Goal: Task Accomplishment & Management: Use online tool/utility

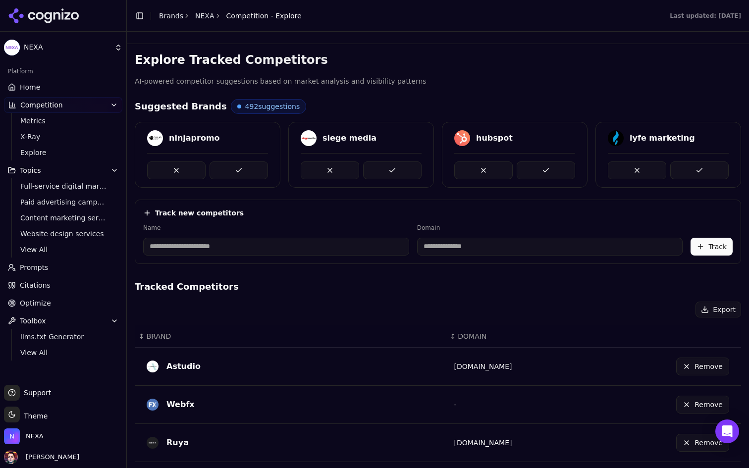
click at [104, 88] on link "Home" at bounding box center [63, 87] width 118 height 16
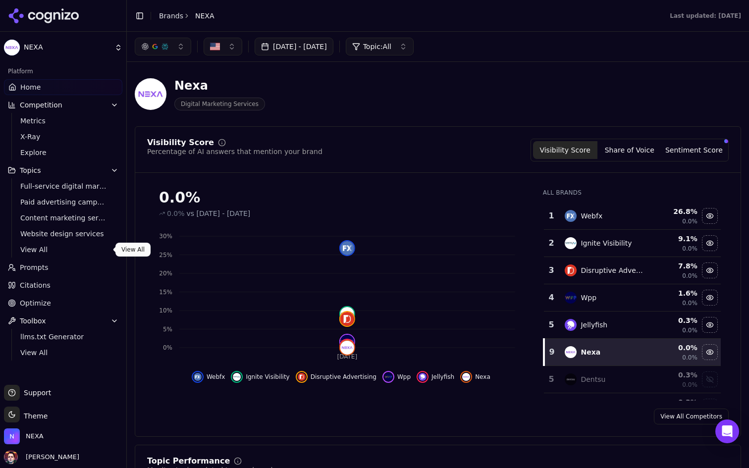
click at [72, 249] on span "View All" at bounding box center [63, 250] width 86 height 10
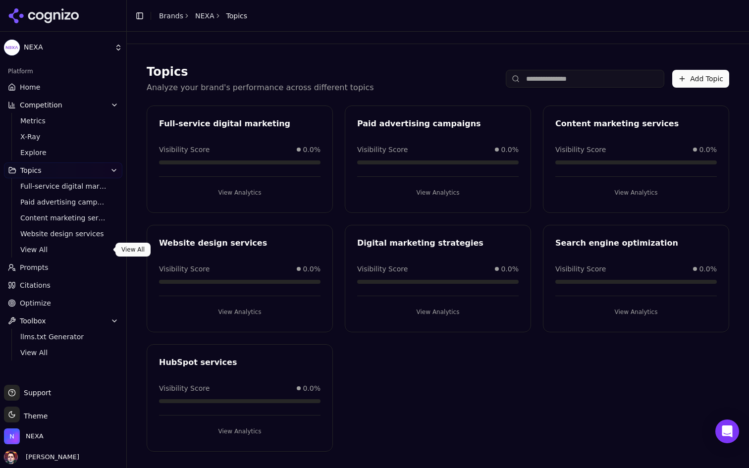
click at [77, 251] on span "View All" at bounding box center [63, 250] width 86 height 10
click at [76, 262] on link "Prompts" at bounding box center [63, 268] width 118 height 16
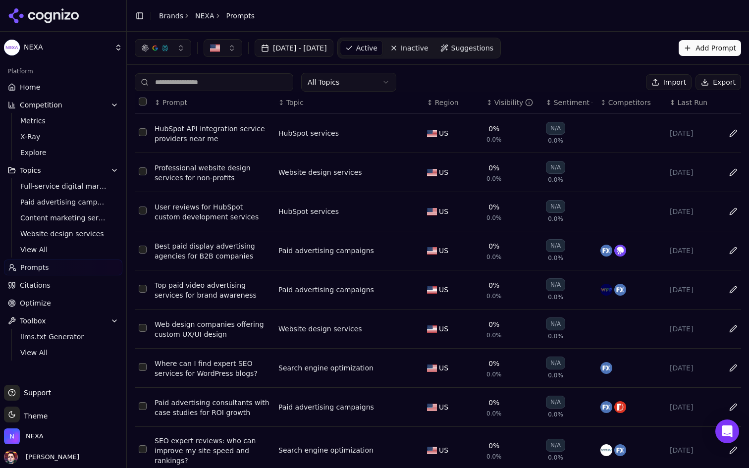
click at [414, 132] on button "Data table" at bounding box center [413, 133] width 12 height 12
click at [394, 133] on button "HubSpot services" at bounding box center [340, 133] width 124 height 18
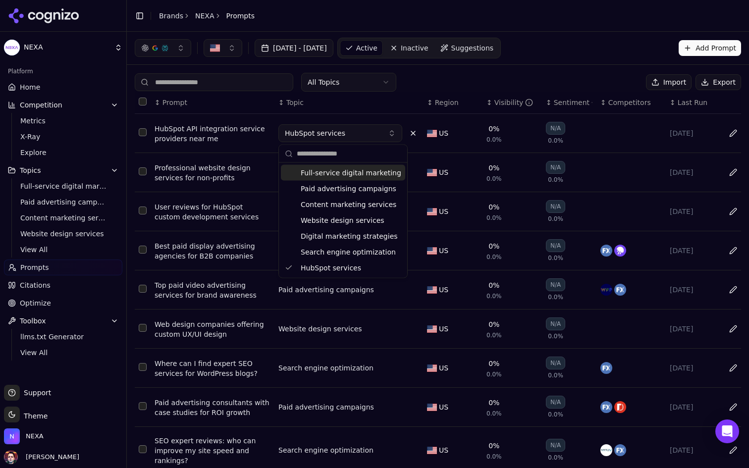
click at [394, 133] on button "HubSpot services" at bounding box center [340, 133] width 124 height 18
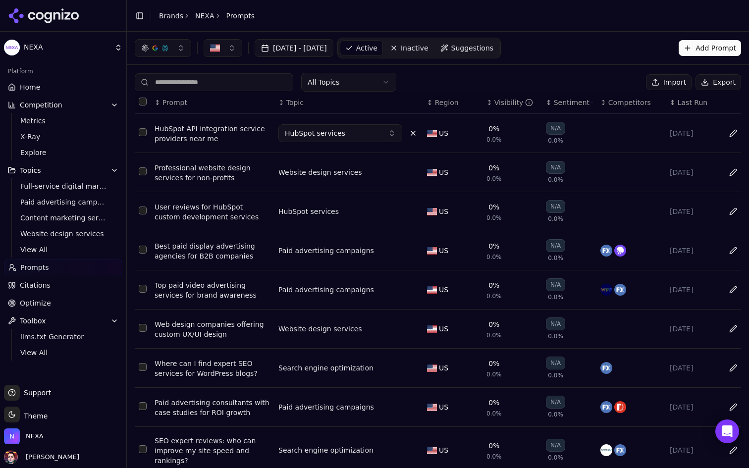
click at [473, 79] on div "All Topics Import Export" at bounding box center [438, 82] width 606 height 19
click at [392, 131] on button "HubSpot services" at bounding box center [340, 133] width 124 height 18
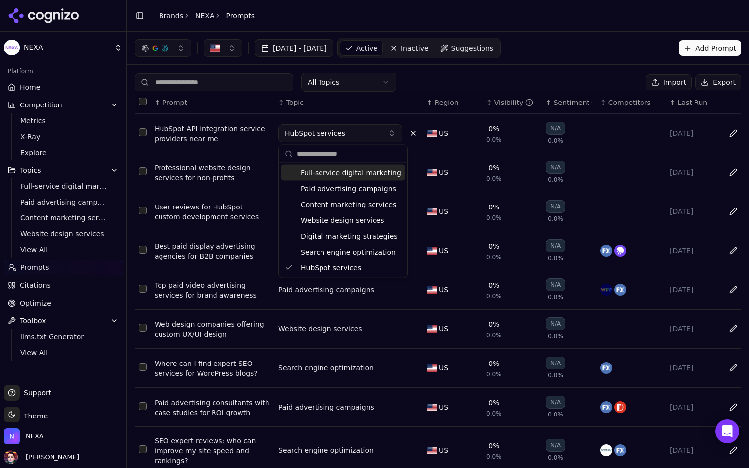
click at [392, 131] on button "HubSpot services" at bounding box center [340, 133] width 124 height 18
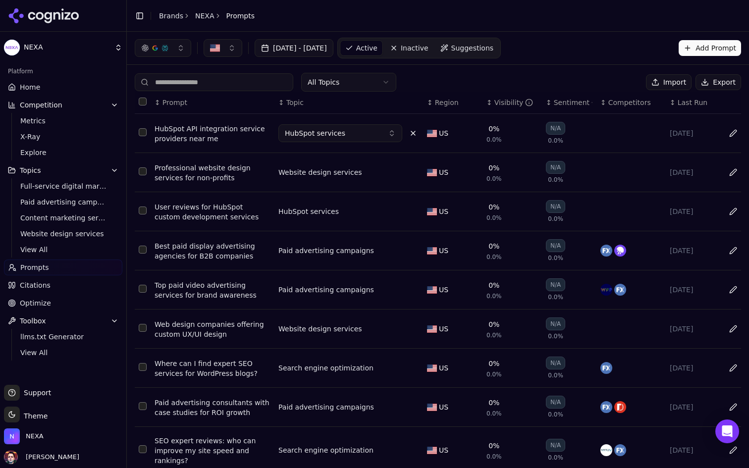
click at [454, 71] on div "All Topics Import Export ↕ Prompt ↕ Topic ↕ Region ↕ Visibility ↕ Sentiment ↕ C…" at bounding box center [438, 305] width 622 height 480
click at [428, 47] on span "Inactive" at bounding box center [415, 48] width 28 height 10
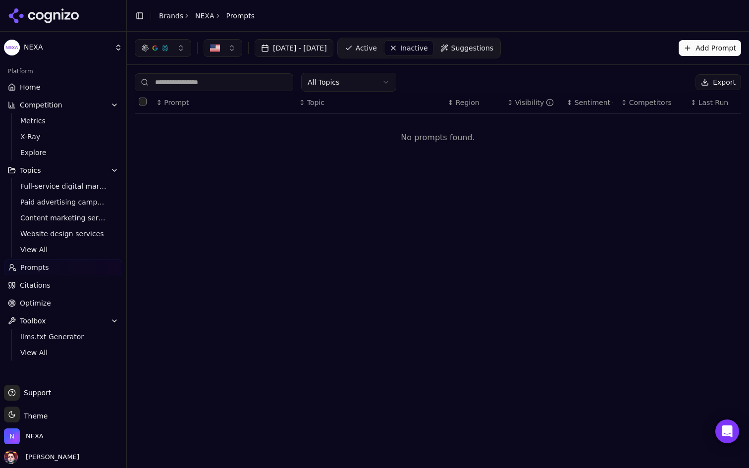
click at [499, 53] on link "Suggestions" at bounding box center [466, 48] width 63 height 16
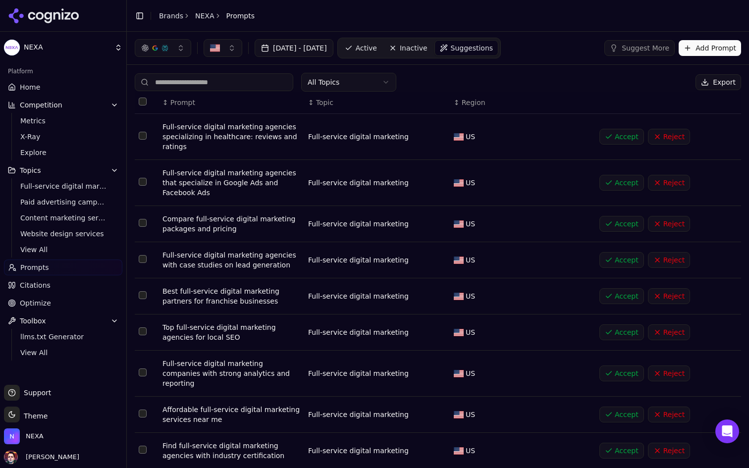
click at [382, 43] on link "Active" at bounding box center [361, 48] width 42 height 16
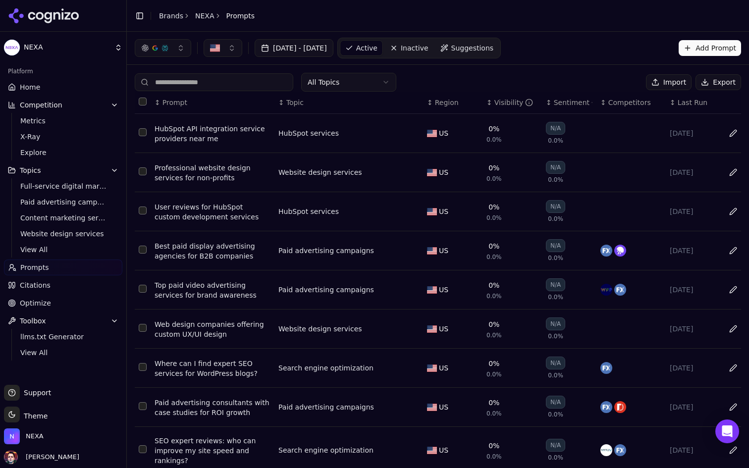
click at [34, 88] on span "Home" at bounding box center [30, 87] width 20 height 10
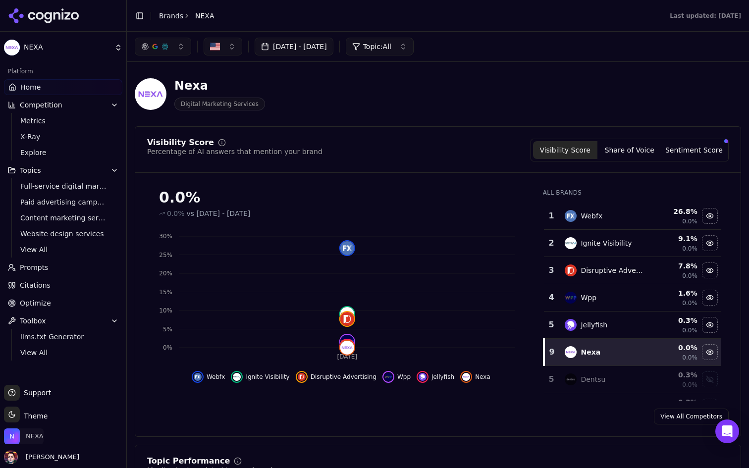
click at [43, 439] on span "NEXA" at bounding box center [35, 436] width 18 height 9
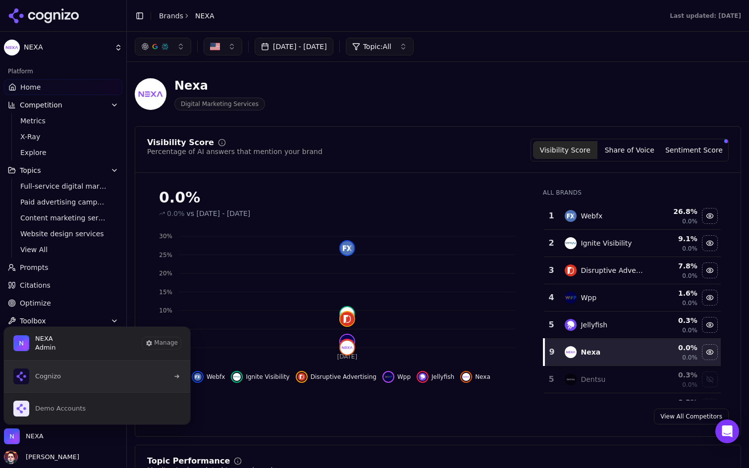
click at [121, 370] on button "Cognizo" at bounding box center [96, 377] width 187 height 32
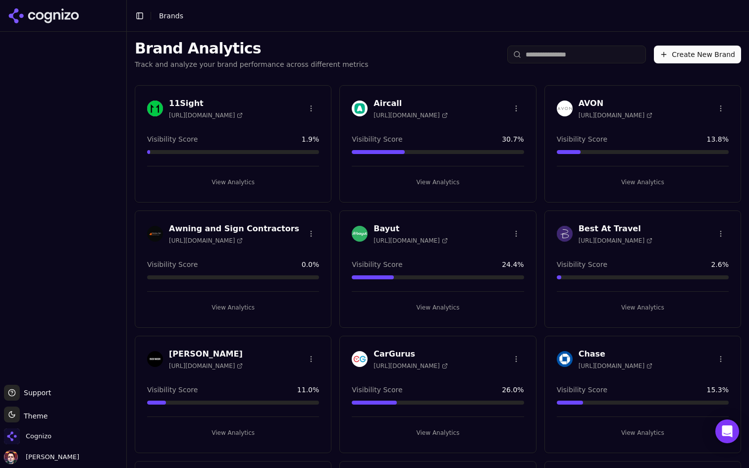
click at [537, 58] on input "search" at bounding box center [576, 55] width 139 height 18
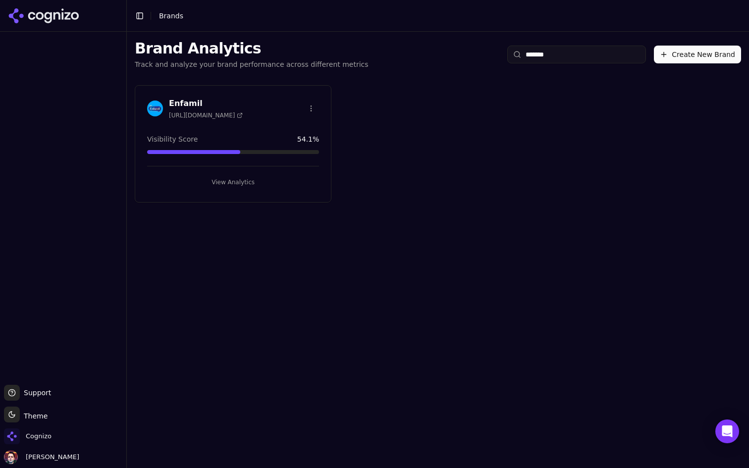
type input "*******"
click at [261, 180] on button "View Analytics" at bounding box center [233, 182] width 172 height 16
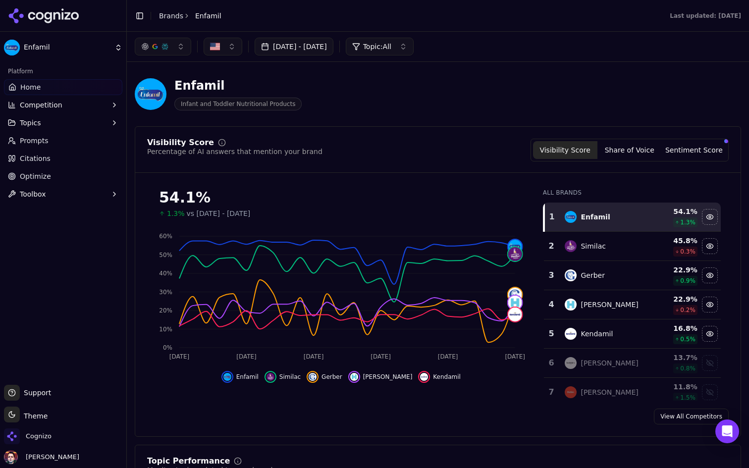
click at [333, 52] on button "[DATE] - [DATE]" at bounding box center [294, 47] width 79 height 18
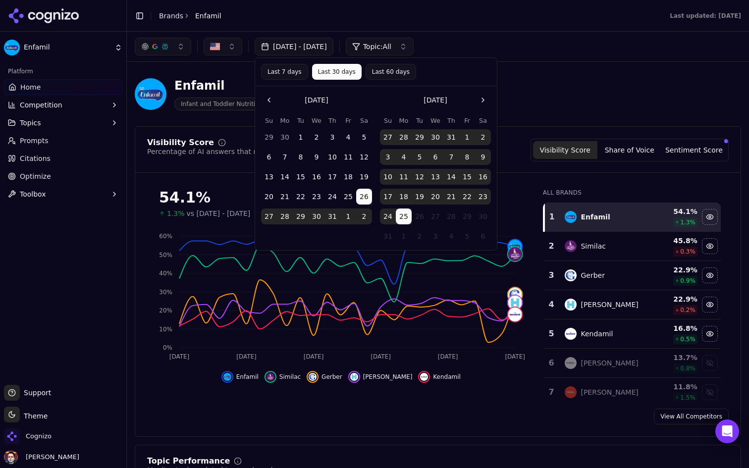
click at [287, 73] on button "Last 7 days" at bounding box center [284, 72] width 47 height 16
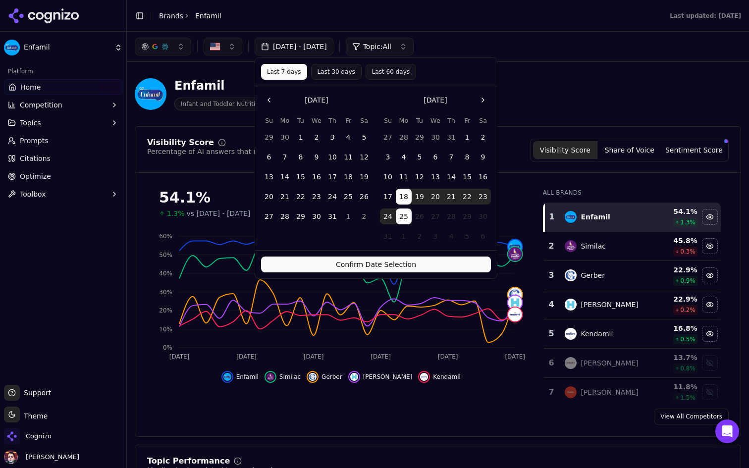
click at [402, 263] on button "Confirm Date Selection" at bounding box center [376, 265] width 230 height 16
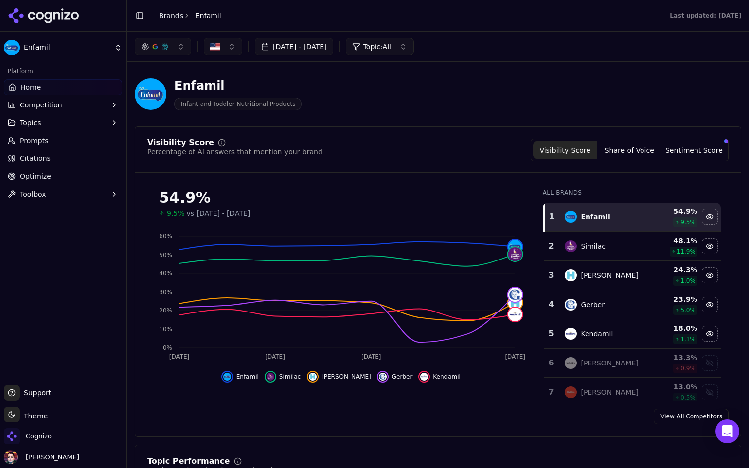
click at [333, 46] on button "Aug 18, 2025 - Aug 25, 2025" at bounding box center [294, 47] width 79 height 18
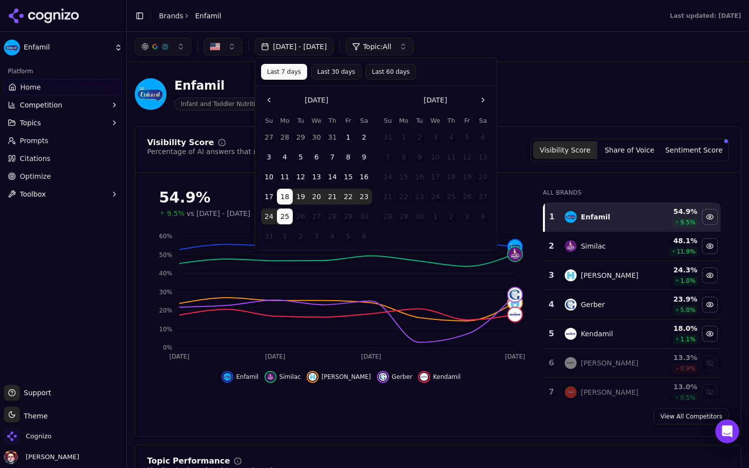
click at [333, 46] on button "Aug 18, 2025 - Aug 25, 2025" at bounding box center [294, 47] width 79 height 18
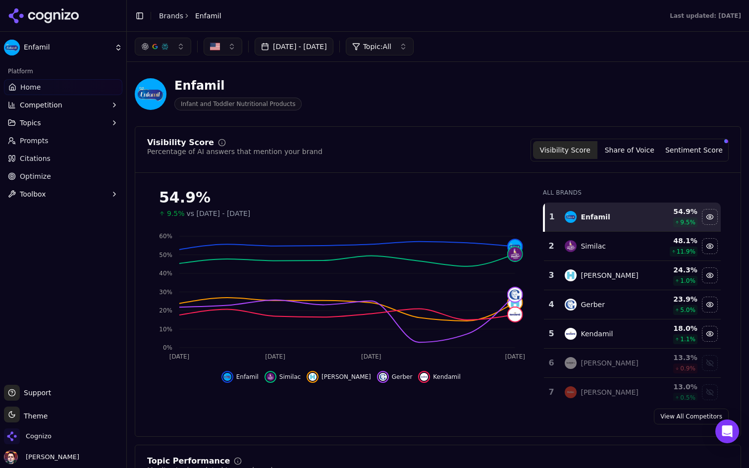
click at [333, 47] on button "Aug 18, 2025 - Aug 25, 2025" at bounding box center [294, 47] width 79 height 18
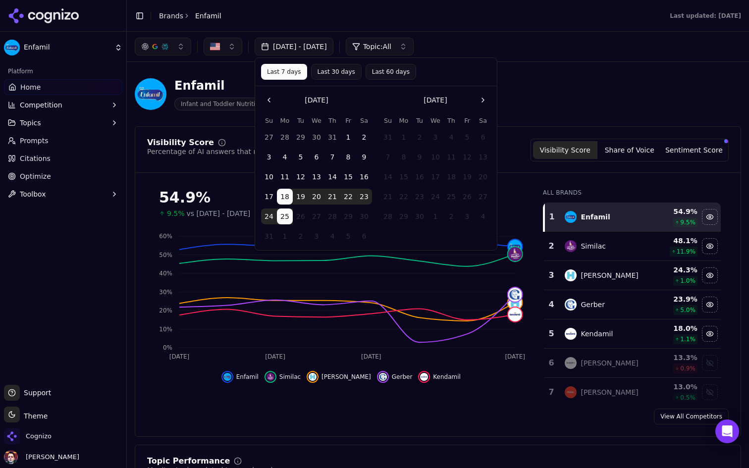
click at [332, 72] on button "Last 30 days" at bounding box center [336, 72] width 51 height 16
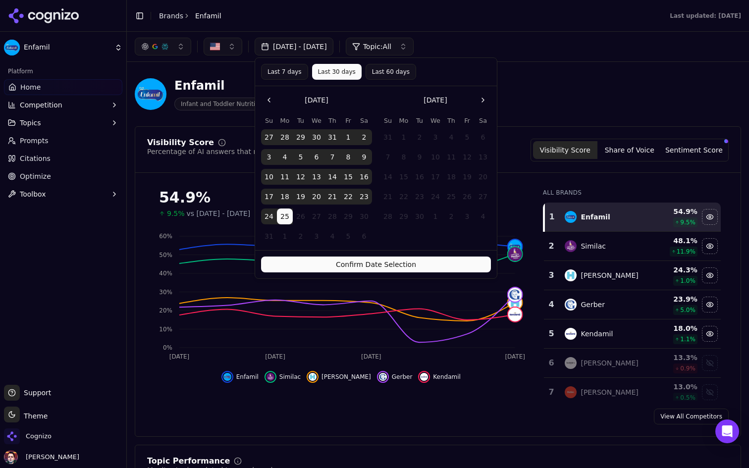
click at [376, 74] on button "Last 60 days" at bounding box center [390, 72] width 51 height 16
click at [361, 271] on button "Confirm Date Selection" at bounding box center [376, 265] width 230 height 16
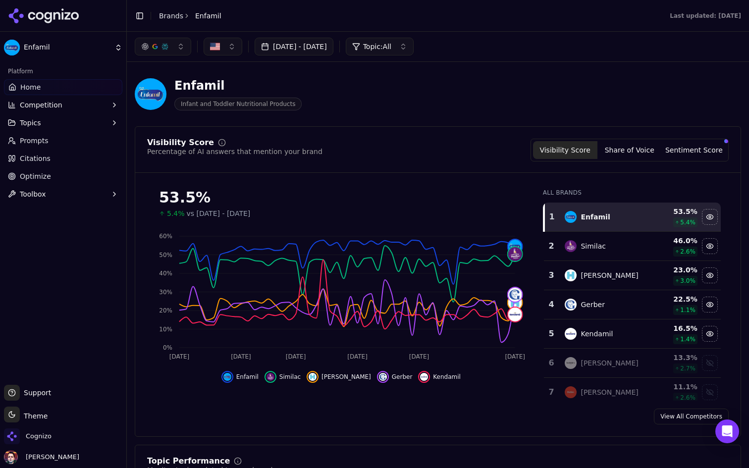
click at [414, 42] on button "Topic: All" at bounding box center [380, 47] width 68 height 18
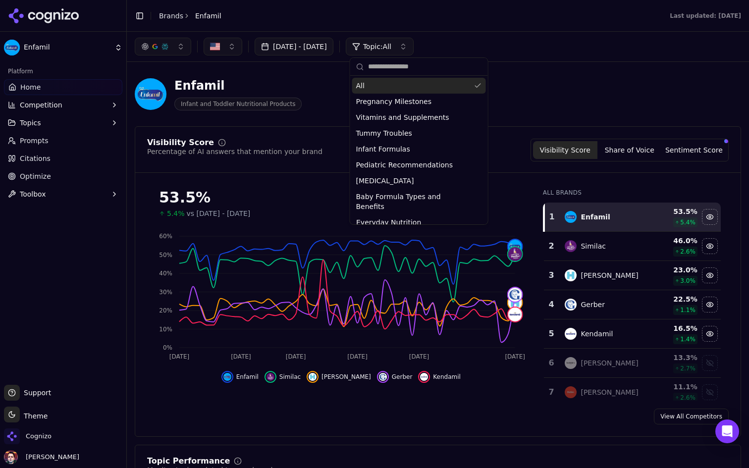
click at [391, 47] on span "Topic: All" at bounding box center [377, 47] width 28 height 10
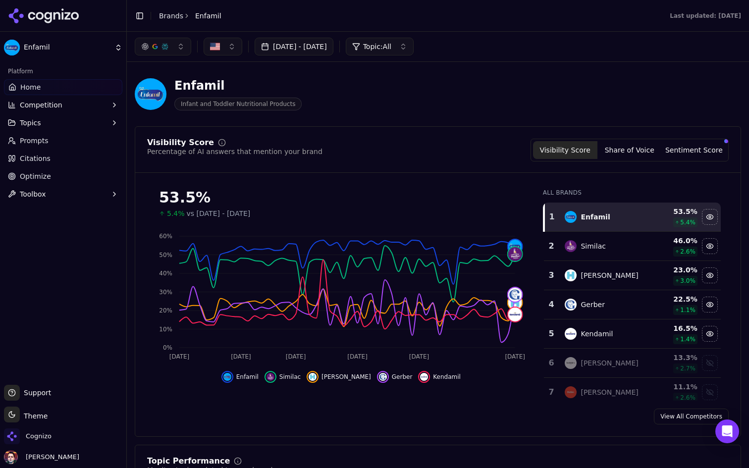
click at [327, 41] on button "Jun 26, 2025 - Aug 25, 2025" at bounding box center [294, 47] width 79 height 18
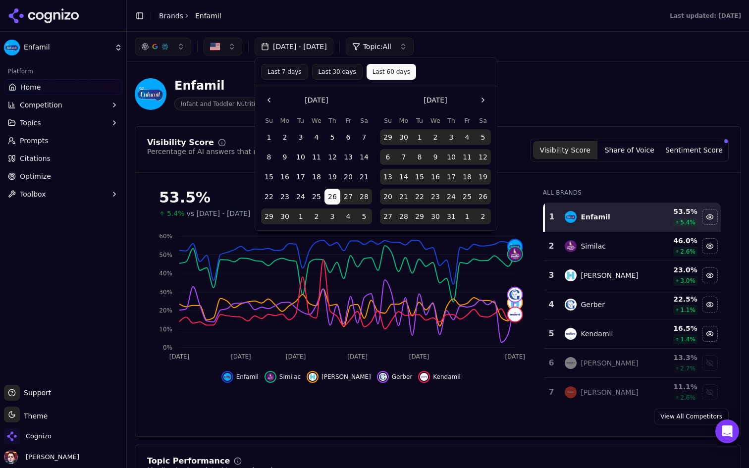
click at [327, 68] on button "Last 30 days" at bounding box center [337, 72] width 51 height 16
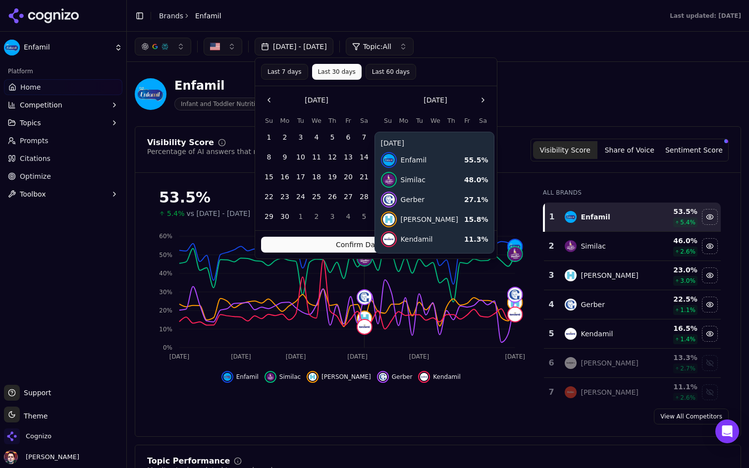
click at [369, 245] on button "Confirm Date Selection" at bounding box center [376, 245] width 230 height 16
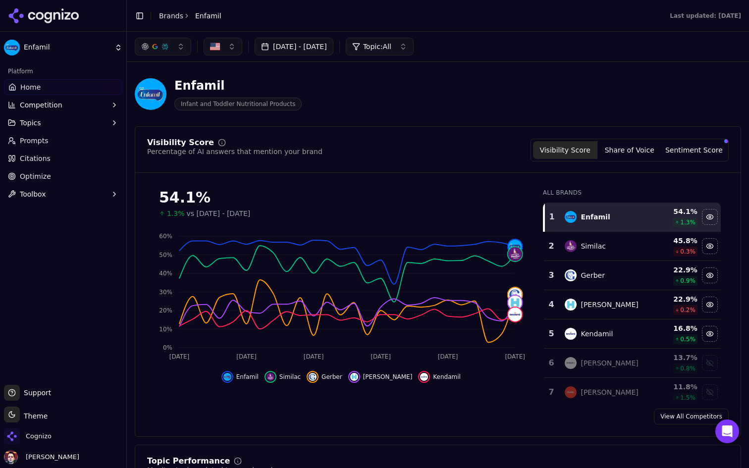
click at [88, 180] on link "Optimize" at bounding box center [63, 176] width 118 height 16
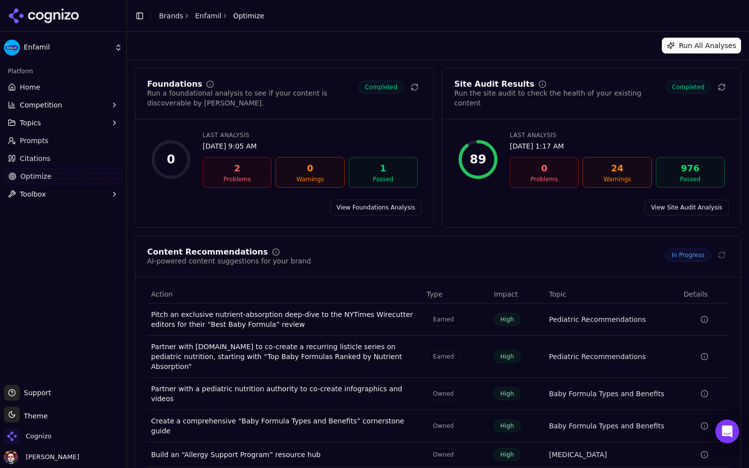
click at [384, 210] on link "View Foundations Analysis" at bounding box center [376, 208] width 92 height 16
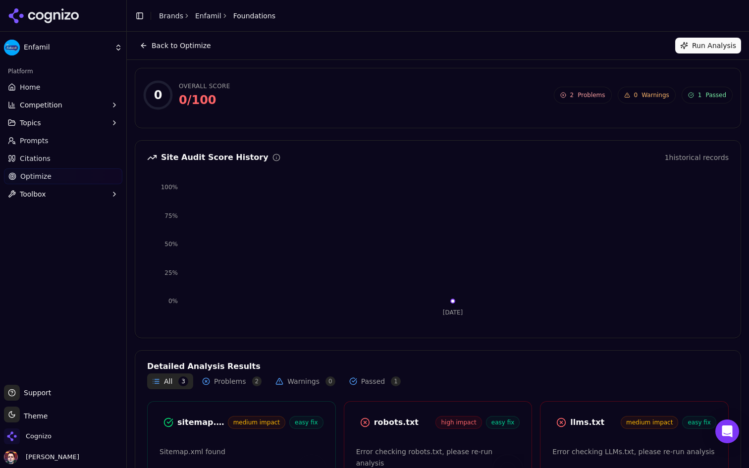
click at [707, 46] on button "Run Analysis" at bounding box center [708, 46] width 66 height 16
click at [177, 43] on button "Back to Optimize" at bounding box center [175, 46] width 81 height 16
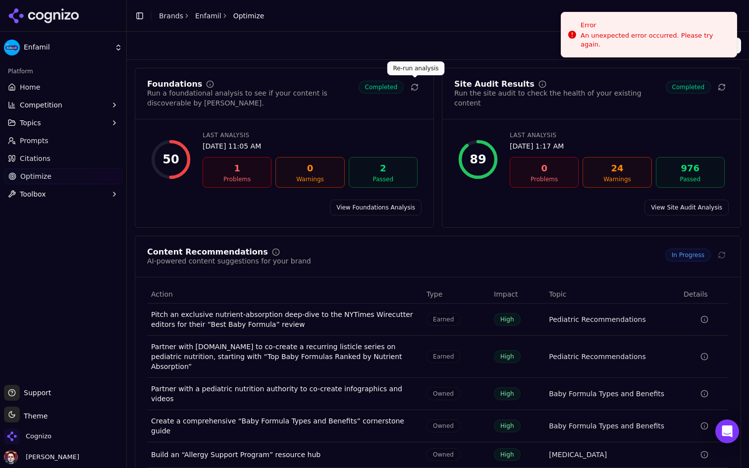
click at [415, 88] on icon at bounding box center [415, 87] width 8 height 8
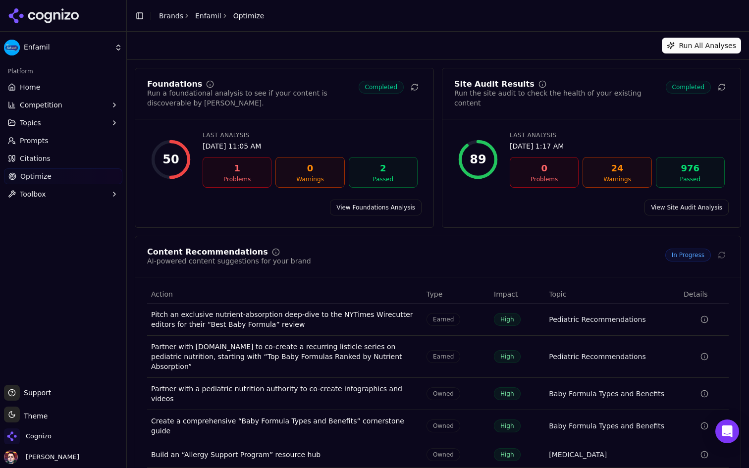
click at [394, 205] on link "View Foundations Analysis" at bounding box center [376, 208] width 92 height 16
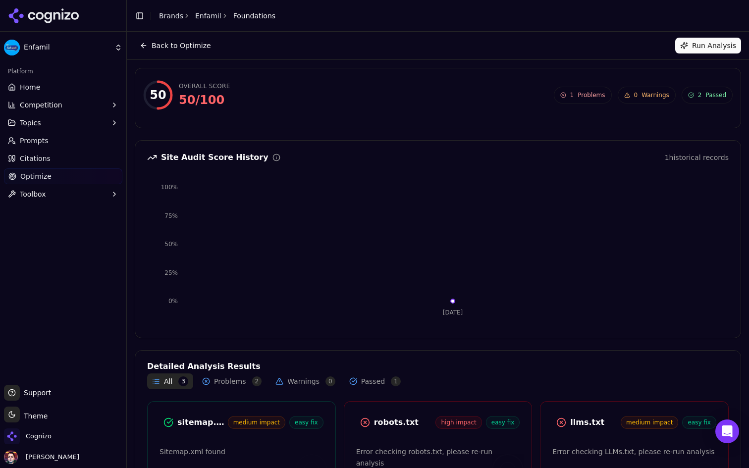
click at [687, 44] on button "Run Analysis" at bounding box center [708, 46] width 66 height 16
click at [689, 43] on button "Run Analysis" at bounding box center [708, 46] width 66 height 16
click at [98, 174] on link "Optimize" at bounding box center [63, 176] width 118 height 16
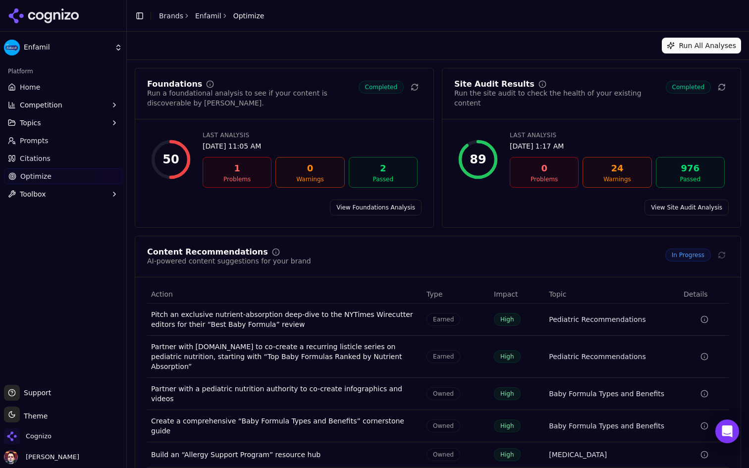
click at [679, 211] on link "View Site Audit Analysis" at bounding box center [686, 208] width 84 height 16
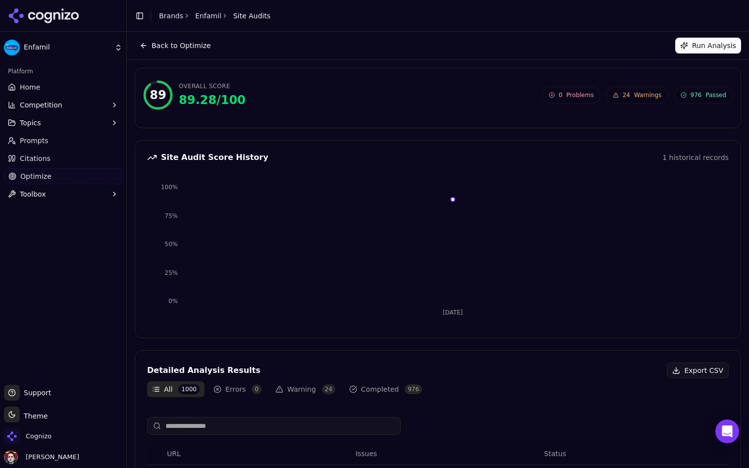
click at [715, 43] on button "Run Analysis" at bounding box center [708, 46] width 66 height 16
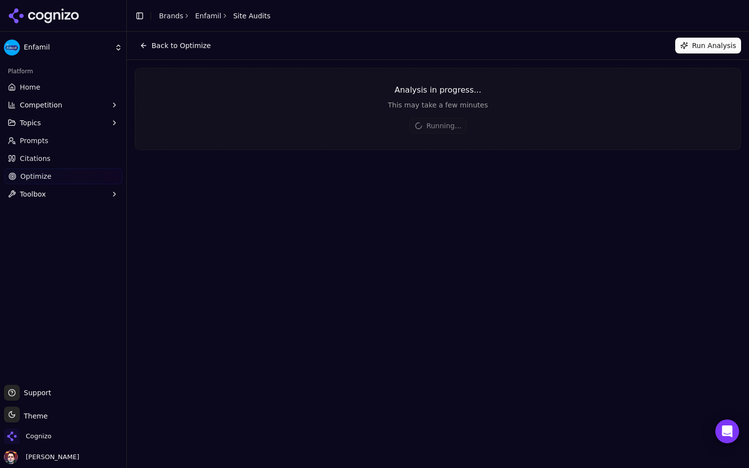
click at [179, 51] on button "Back to Optimize" at bounding box center [175, 46] width 81 height 16
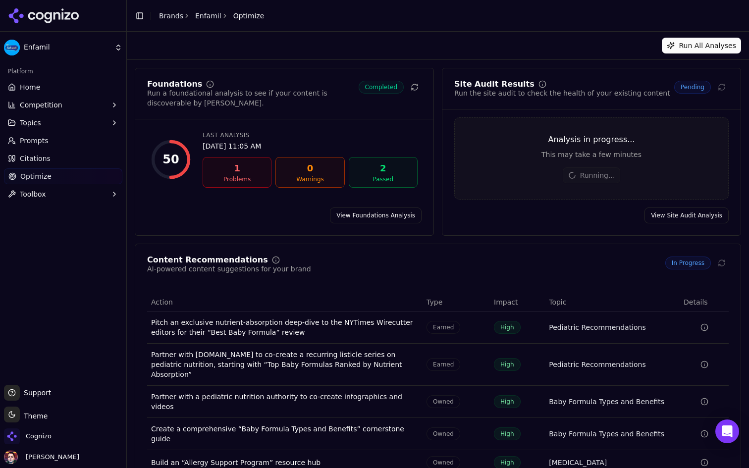
scroll to position [38, 0]
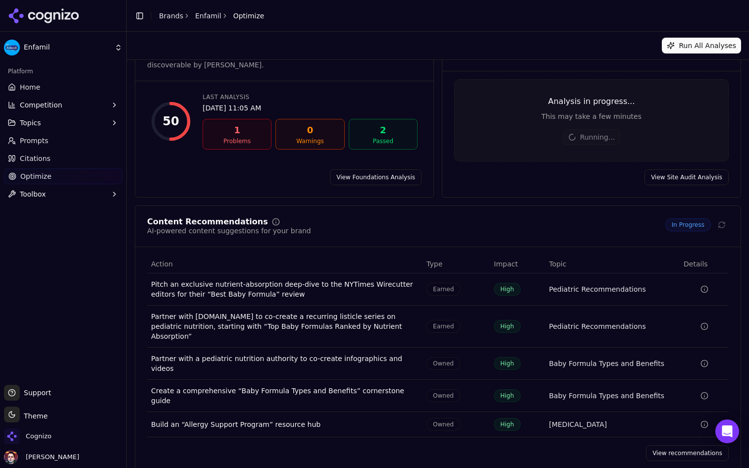
click at [658, 445] on link "View recommendations" at bounding box center [687, 453] width 83 height 16
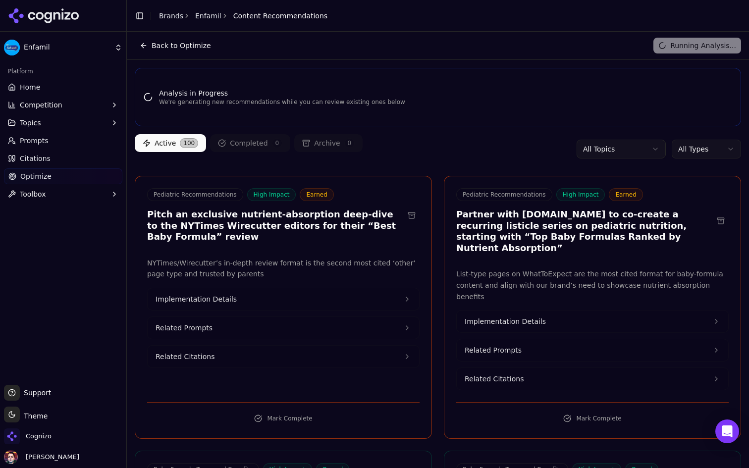
click at [79, 78] on div "Platform" at bounding box center [63, 71] width 118 height 16
click at [68, 88] on link "Home" at bounding box center [63, 87] width 118 height 16
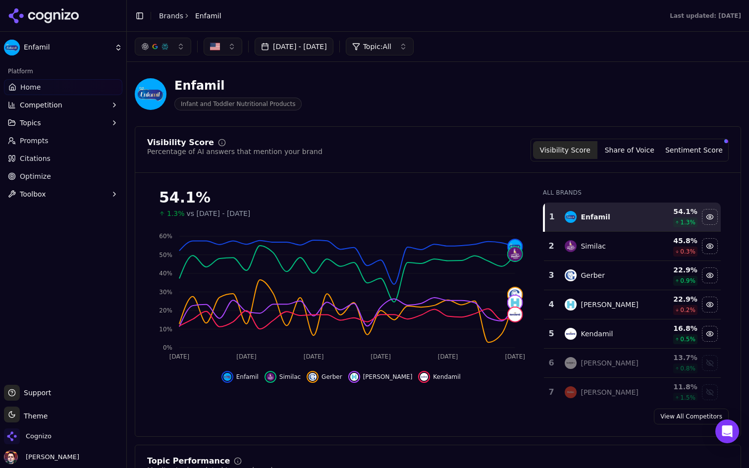
click at [57, 177] on link "Optimize" at bounding box center [63, 176] width 118 height 16
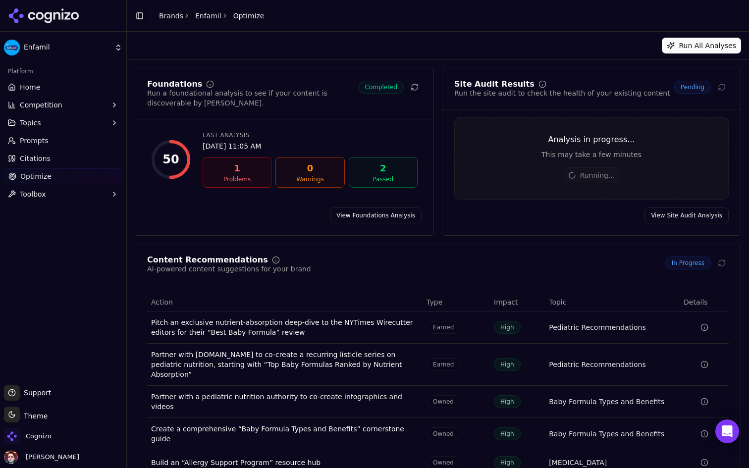
click at [395, 219] on link "View Foundations Analysis" at bounding box center [376, 216] width 92 height 16
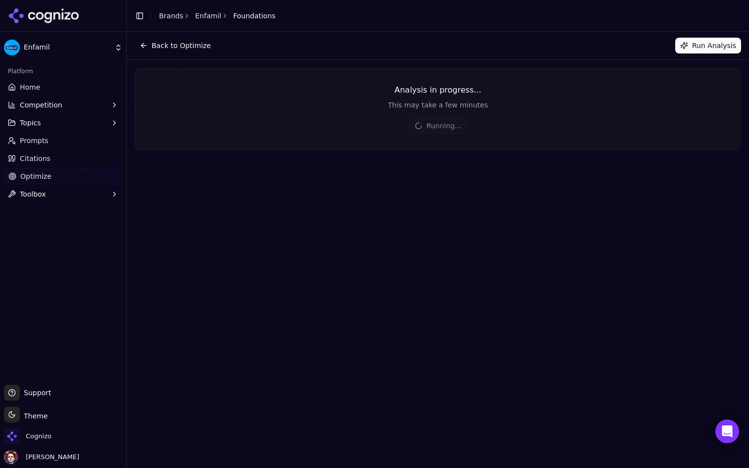
click at [183, 49] on button "Back to Optimize" at bounding box center [175, 46] width 81 height 16
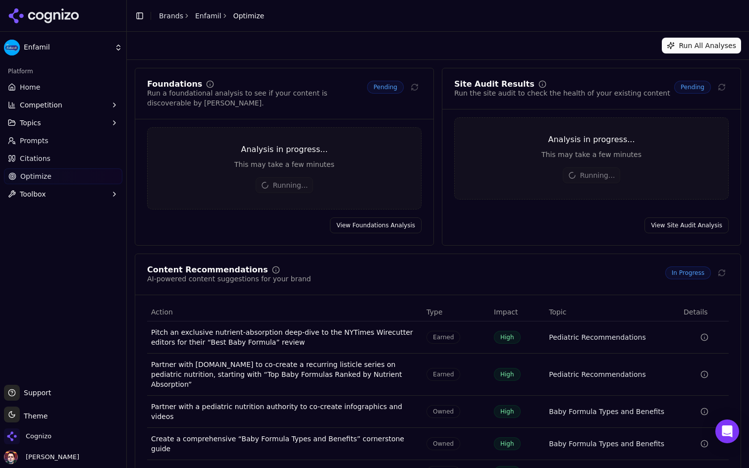
click at [89, 81] on link "Home" at bounding box center [63, 87] width 118 height 16
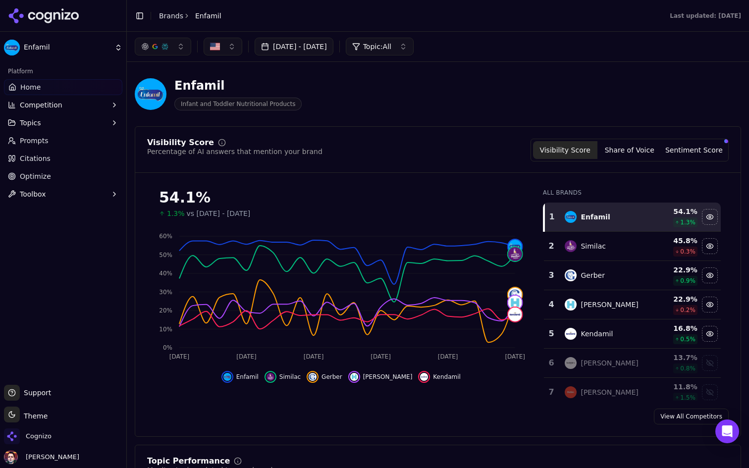
click at [63, 174] on link "Optimize" at bounding box center [63, 176] width 118 height 16
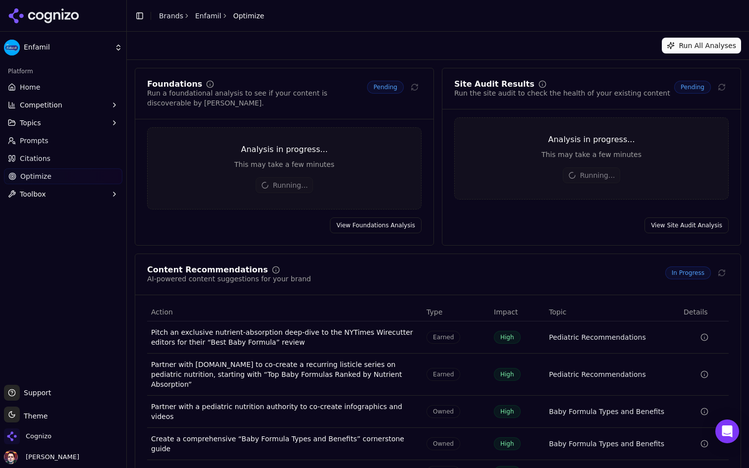
click at [75, 89] on link "Home" at bounding box center [63, 87] width 118 height 16
